Goal: Go to known website: Access a specific website the user already knows

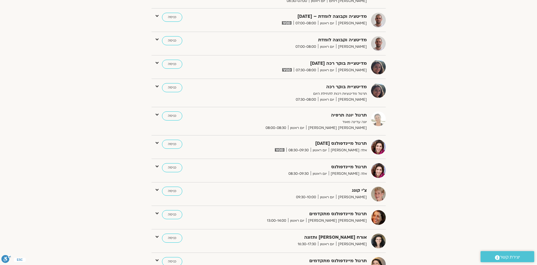
scroll to position [113, 0]
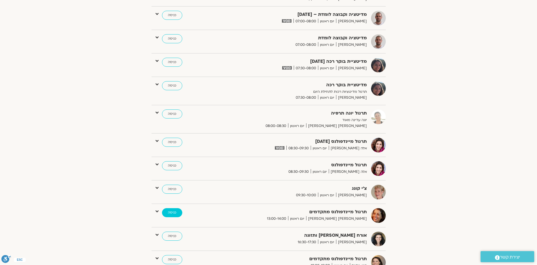
click at [172, 211] on link "כניסה" at bounding box center [172, 212] width 20 height 9
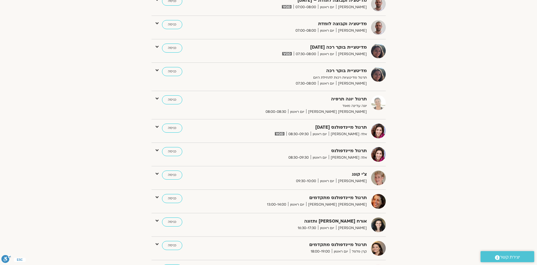
scroll to position [464, 0]
